Goal: Task Accomplishment & Management: Manage account settings

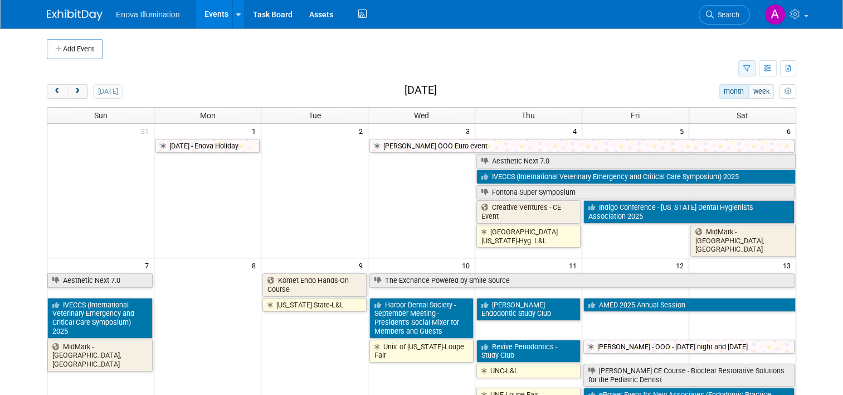
click at [748, 71] on button "button" at bounding box center [746, 68] width 17 height 16
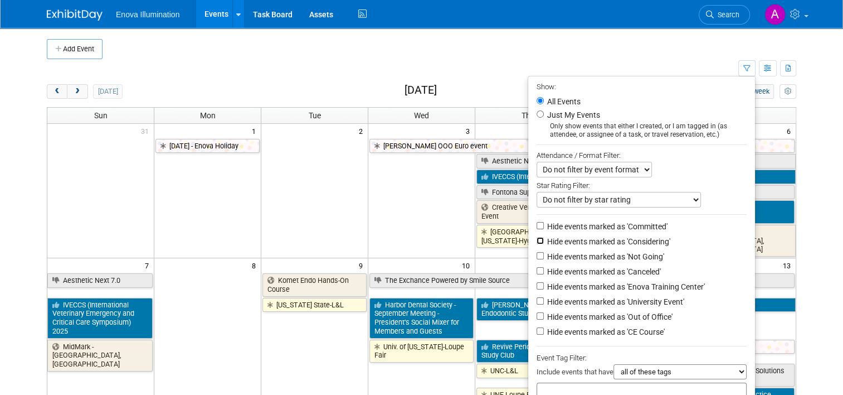
click at [543, 240] on input "Hide events marked as 'Considering'" at bounding box center [540, 240] width 7 height 7
checkbox input "true"
click at [543, 254] on input "Hide events marked as 'Not Going'" at bounding box center [540, 255] width 7 height 7
checkbox input "true"
click at [542, 270] on input "Hide events marked as 'Canceled'" at bounding box center [540, 270] width 7 height 7
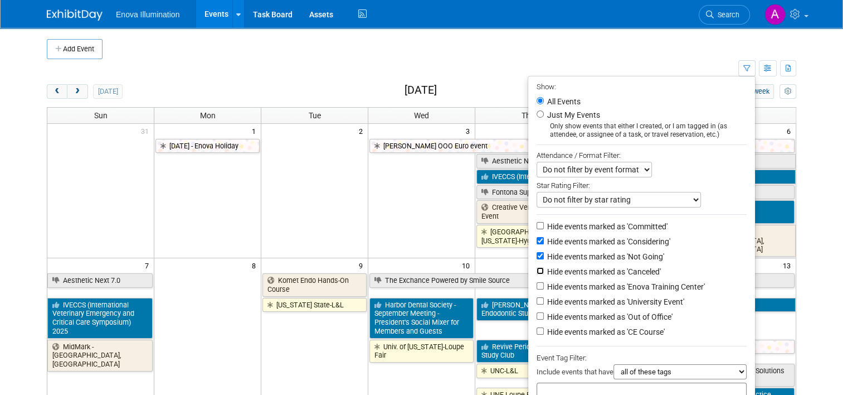
checkbox input "true"
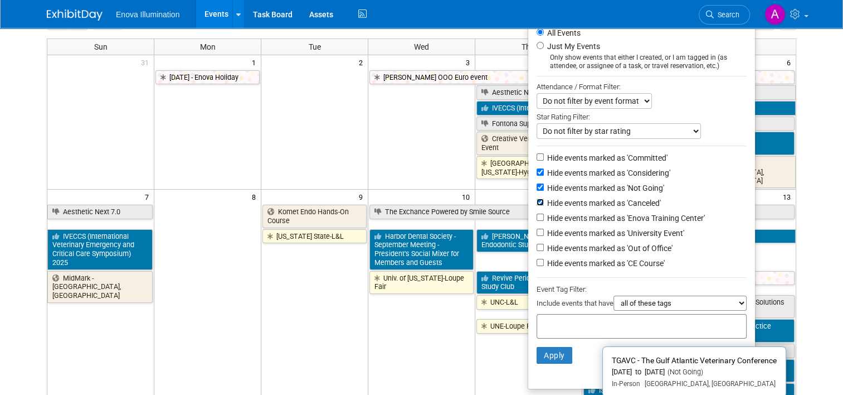
scroll to position [167, 0]
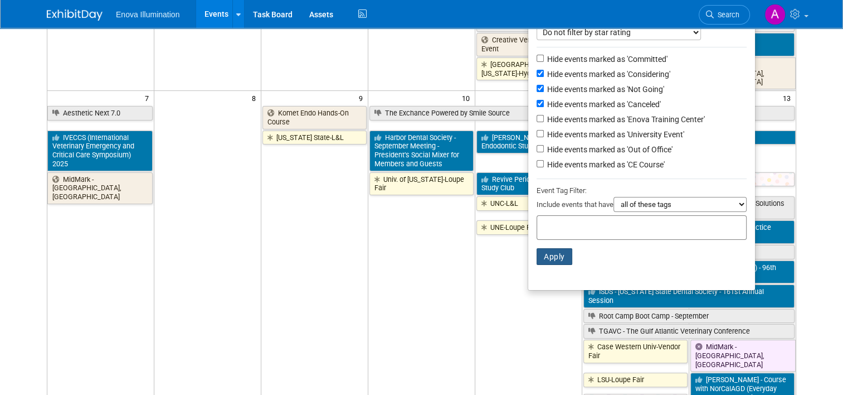
click at [551, 256] on button "Apply" at bounding box center [555, 256] width 36 height 17
